Goal: Use online tool/utility

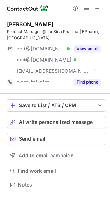
scroll to position [180, 110]
click at [96, 7] on span at bounding box center [98, 9] width 6 height 6
